Goal: Find specific page/section: Find specific page/section

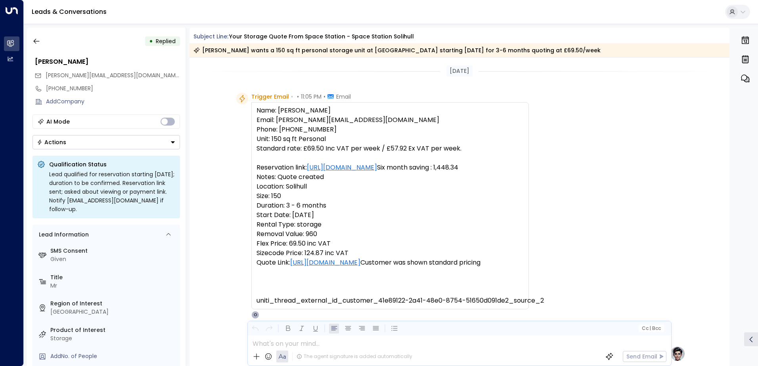
scroll to position [427, 0]
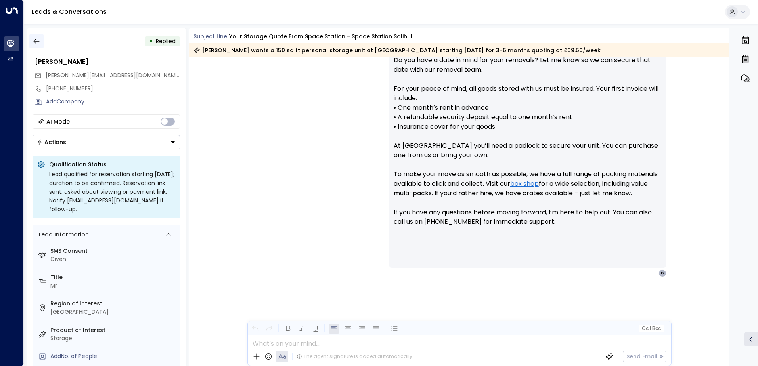
click at [36, 40] on icon "button" at bounding box center [37, 41] width 8 height 8
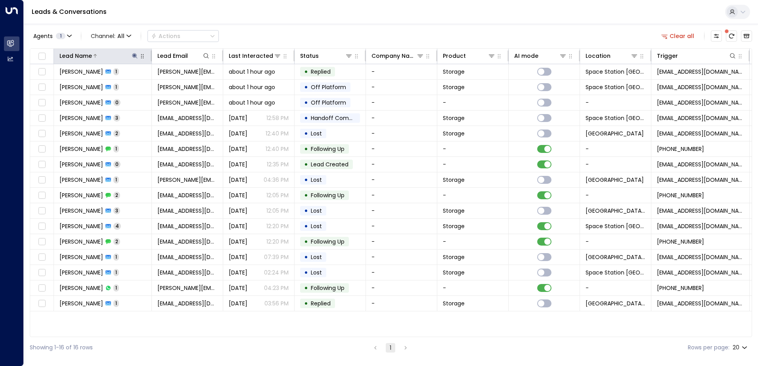
click at [135, 53] on icon at bounding box center [135, 56] width 6 height 6
type input "*"
type input "******"
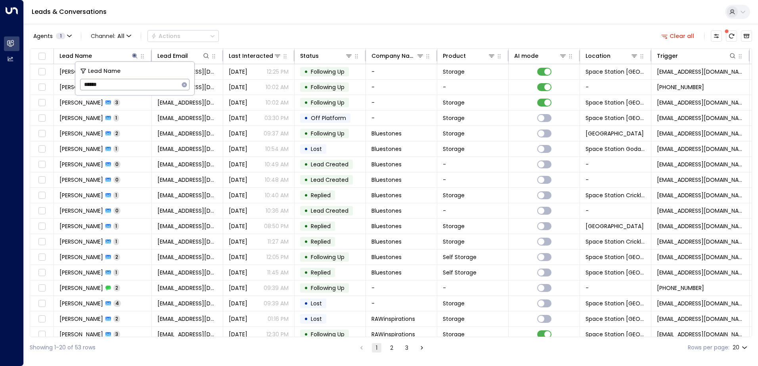
click at [288, 37] on div "Agents 1 Channel: All Actions Clear all" at bounding box center [391, 36] width 723 height 17
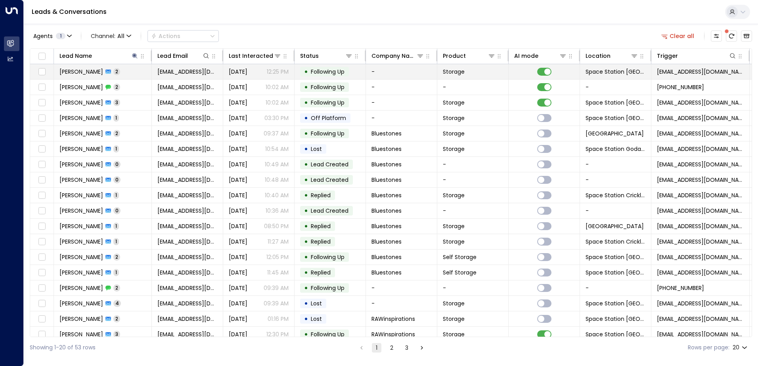
click at [367, 69] on td "-" at bounding box center [401, 71] width 71 height 15
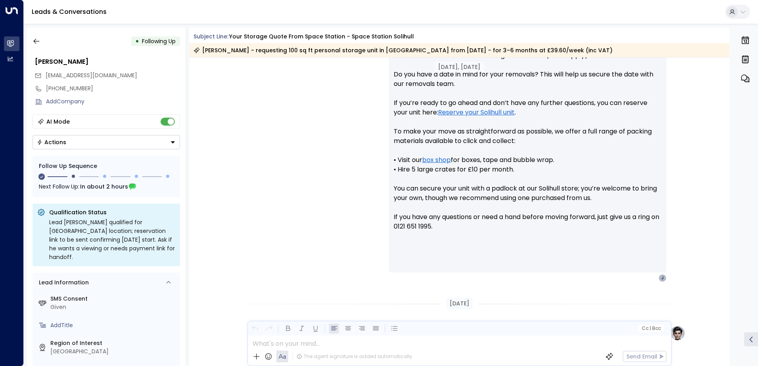
scroll to position [299, 0]
